Goal: Task Accomplishment & Management: Complete application form

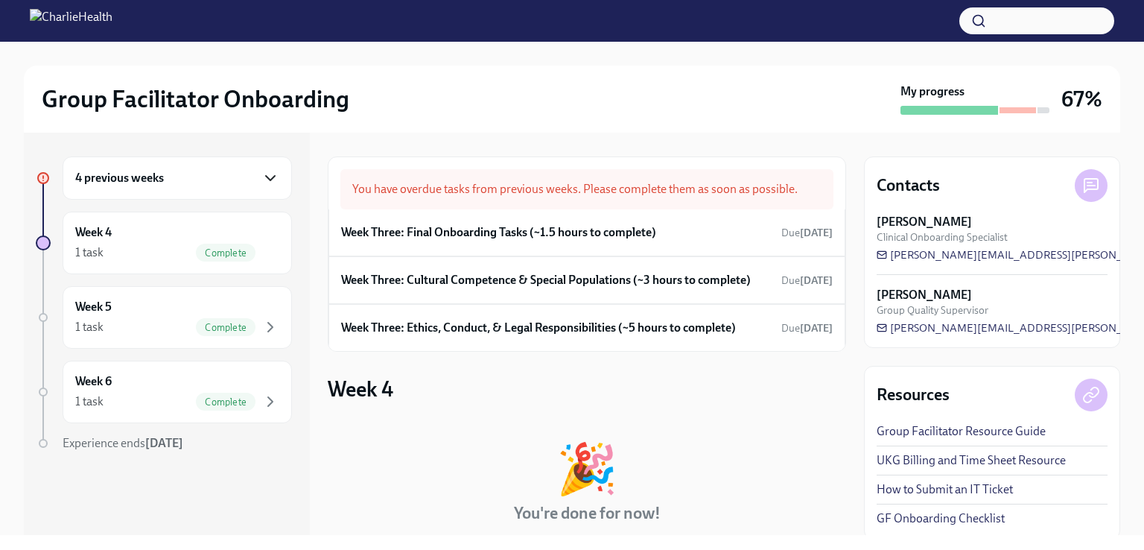
click at [266, 177] on icon "button" at bounding box center [270, 178] width 9 height 4
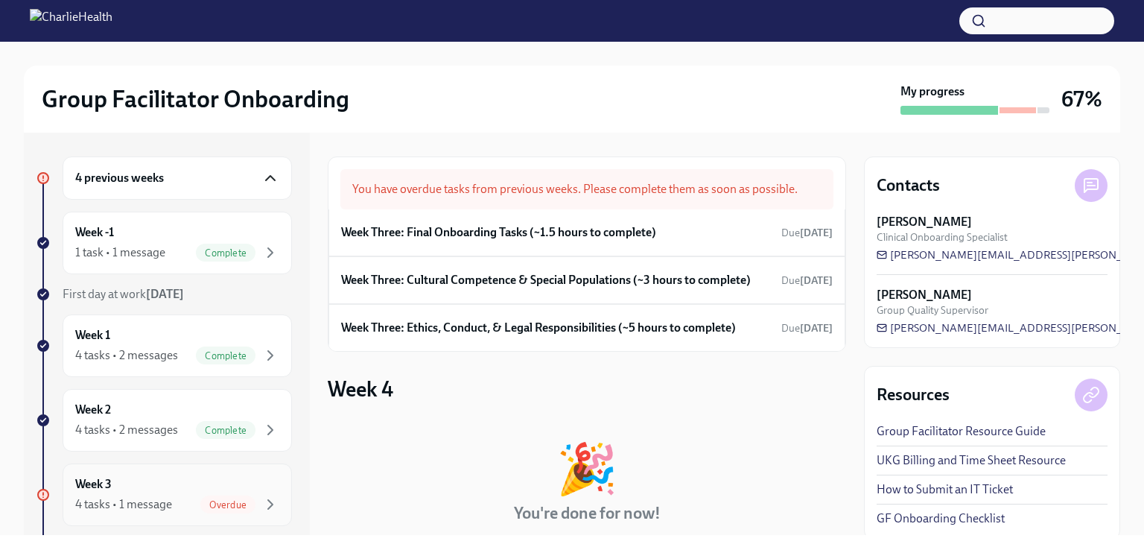
click at [199, 490] on div "Week 3 4 tasks • 1 message Overdue" at bounding box center [177, 494] width 204 height 37
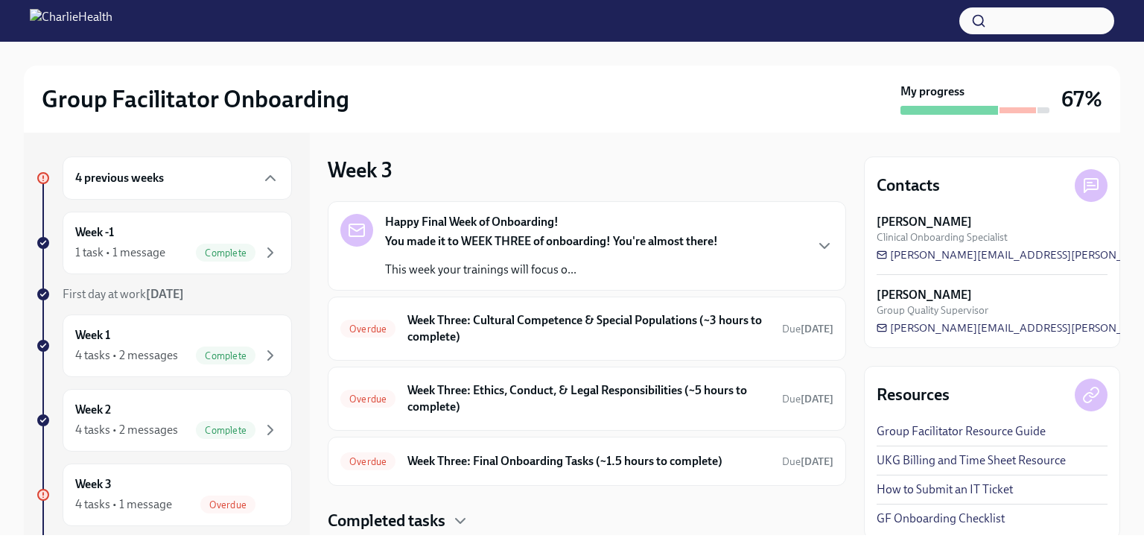
click at [199, 490] on div "Week 3 4 tasks • 1 message Overdue" at bounding box center [177, 494] width 204 height 37
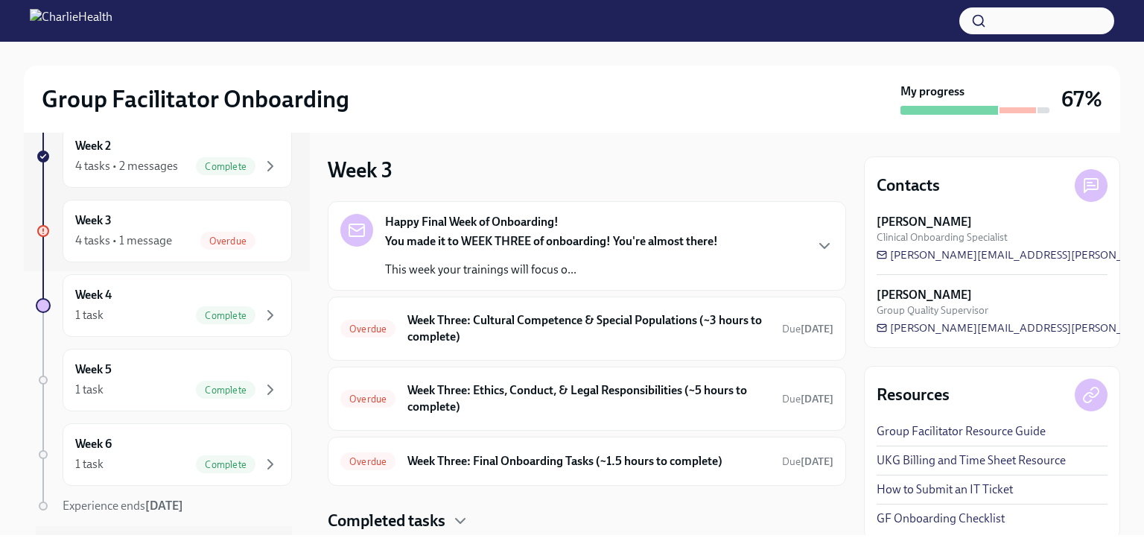
scroll to position [255, 0]
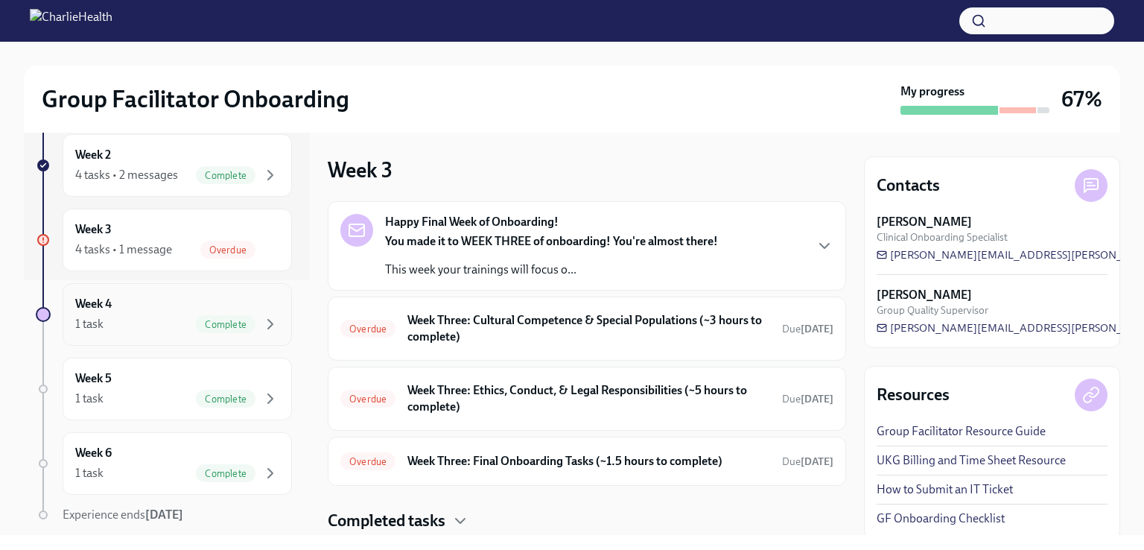
click at [159, 329] on div "1 task Complete" at bounding box center [177, 324] width 204 height 18
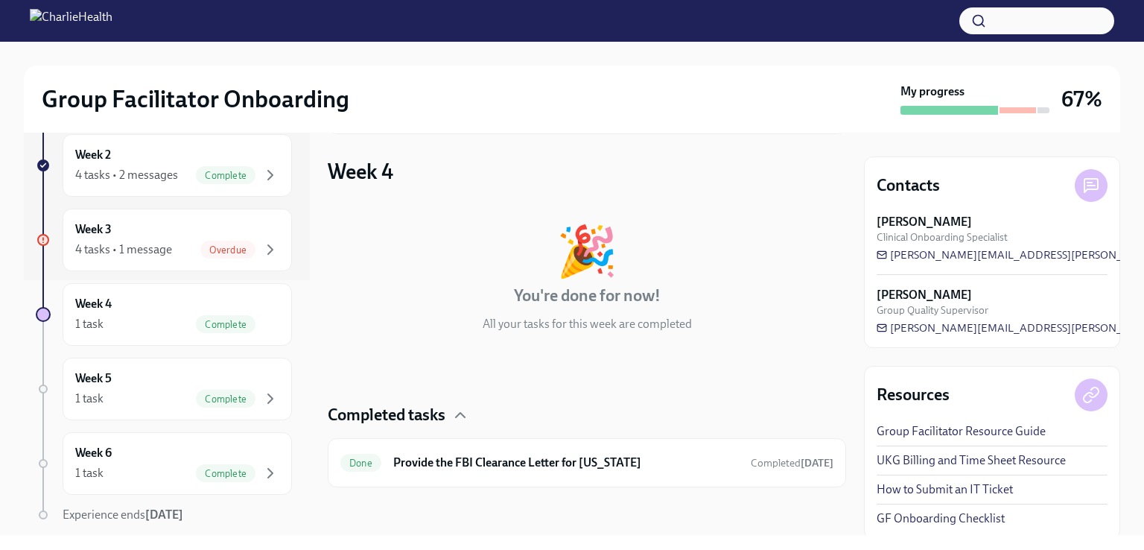
scroll to position [232, 0]
click at [153, 381] on div "Week 5 1 task Complete" at bounding box center [177, 388] width 204 height 37
click at [138, 464] on div "1 task Complete" at bounding box center [177, 473] width 204 height 18
click at [146, 248] on div "4 tasks • 1 message" at bounding box center [123, 249] width 97 height 16
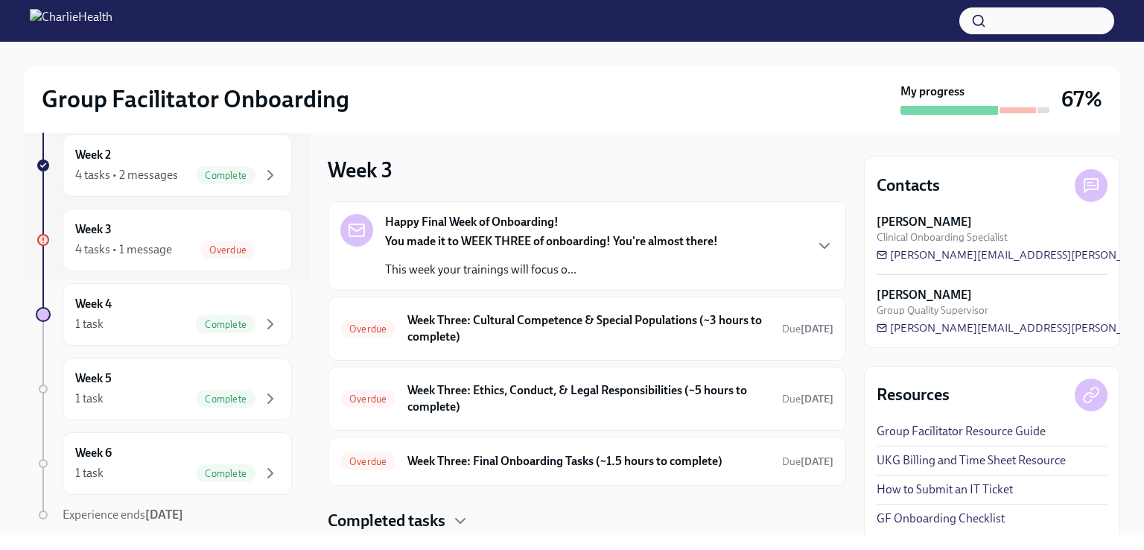
click at [581, 246] on strong "You made it to WEEK THREE of onboarding! You're almost there!" at bounding box center [551, 241] width 333 height 14
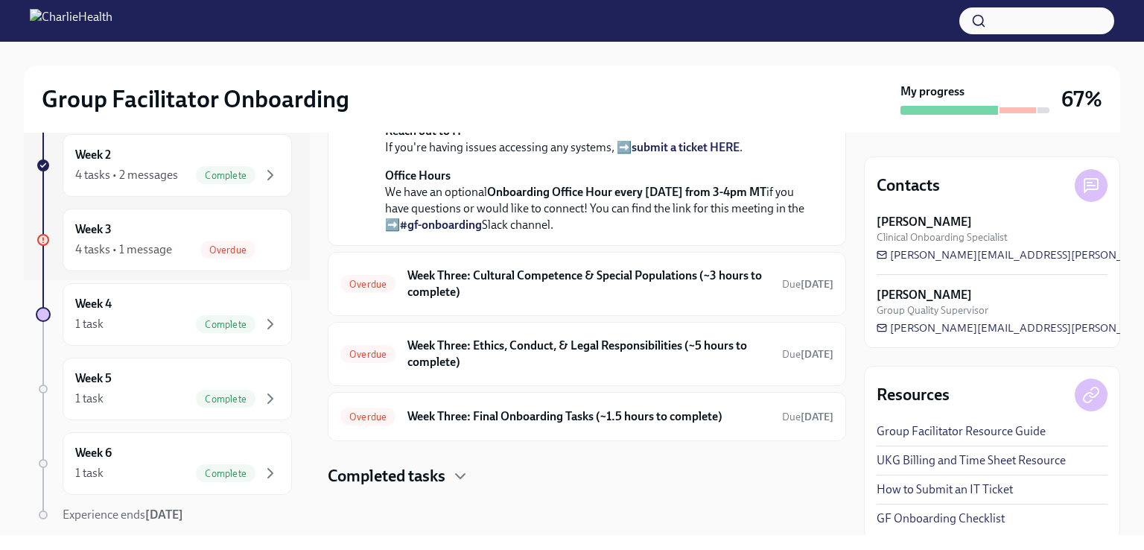
scroll to position [627, 0]
click at [568, 280] on h6 "Week Three: Cultural Competence & Special Populations (~3 hours to complete)" at bounding box center [589, 283] width 363 height 33
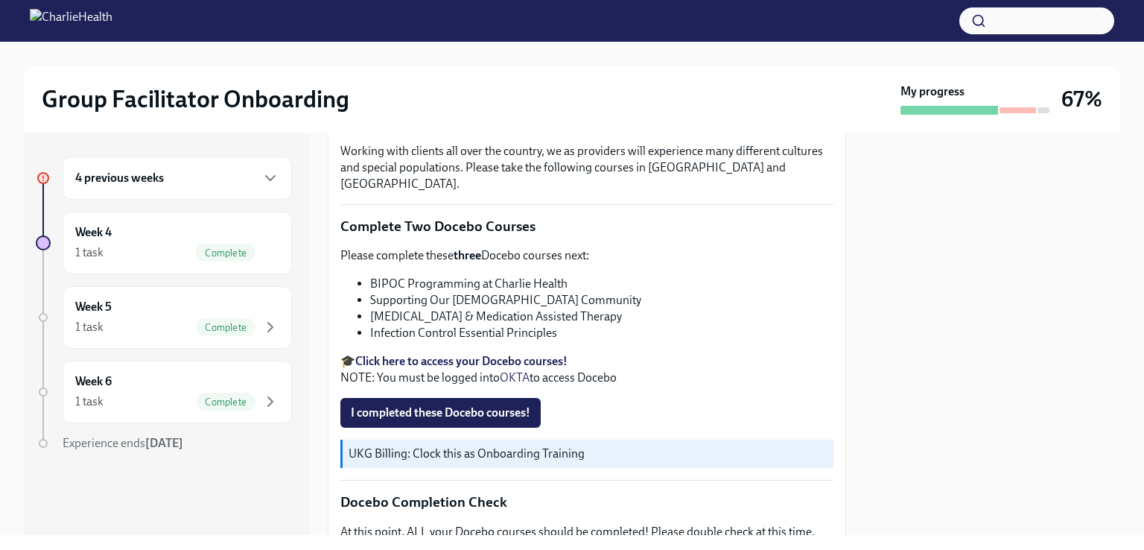
scroll to position [437, 0]
